Goal: Check status: Check status

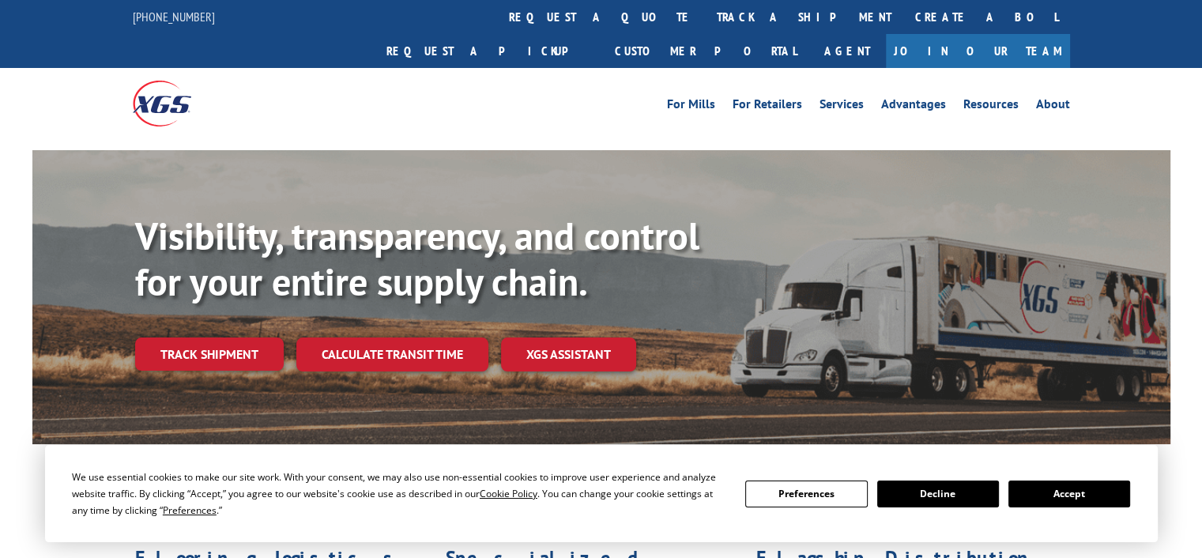
click at [1075, 499] on button "Accept" at bounding box center [1069, 493] width 122 height 27
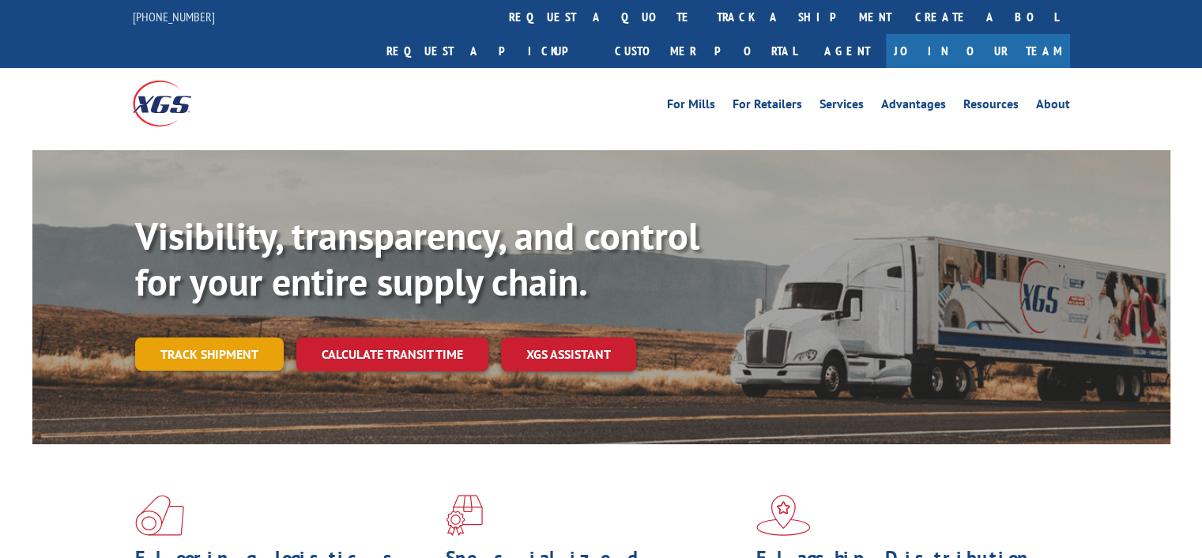
click at [189, 337] on link "Track shipment" at bounding box center [209, 353] width 149 height 33
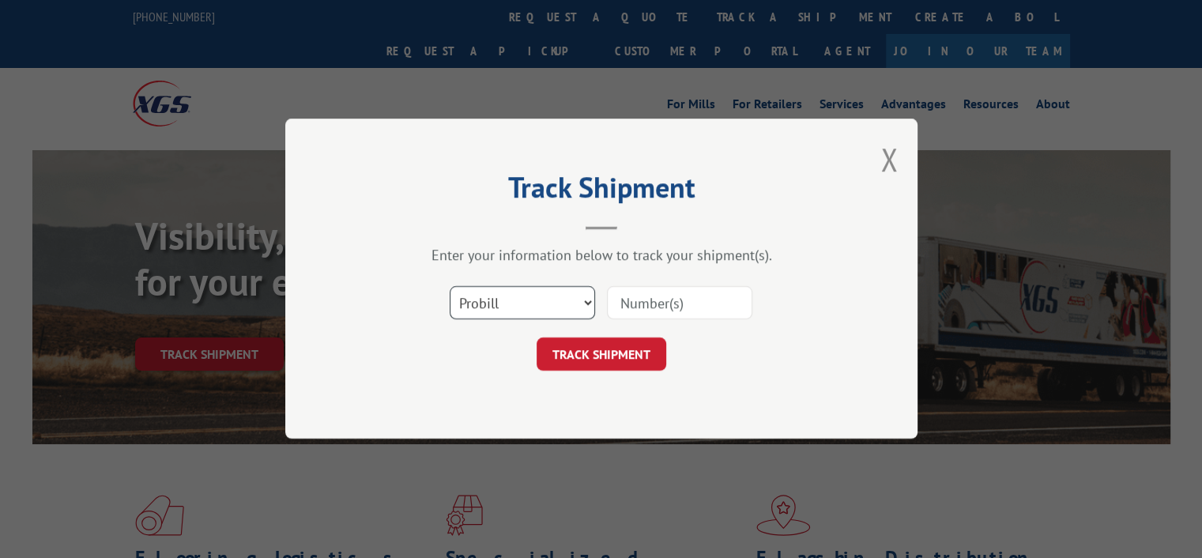
click at [585, 308] on select "Select category... Probill BOL PO" at bounding box center [522, 303] width 145 height 33
select select "bol"
click at [450, 287] on select "Select category... Probill BOL PO" at bounding box center [522, 303] width 145 height 33
click at [670, 296] on input at bounding box center [679, 303] width 145 height 33
paste input "2868816"
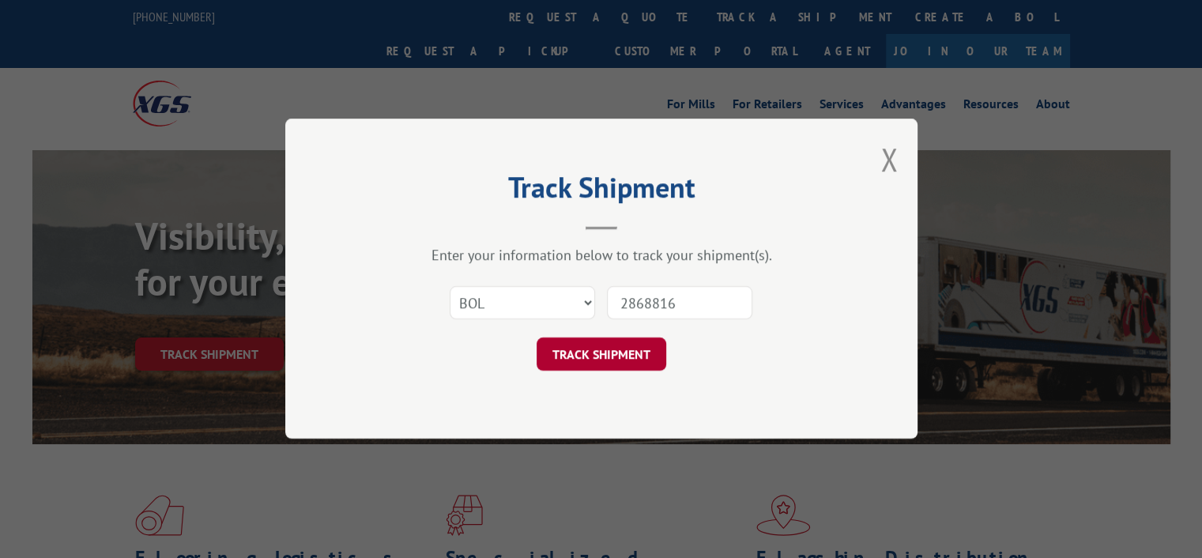
type input "2868816"
click at [638, 346] on button "TRACK SHIPMENT" at bounding box center [601, 354] width 130 height 33
